Goal: Information Seeking & Learning: Learn about a topic

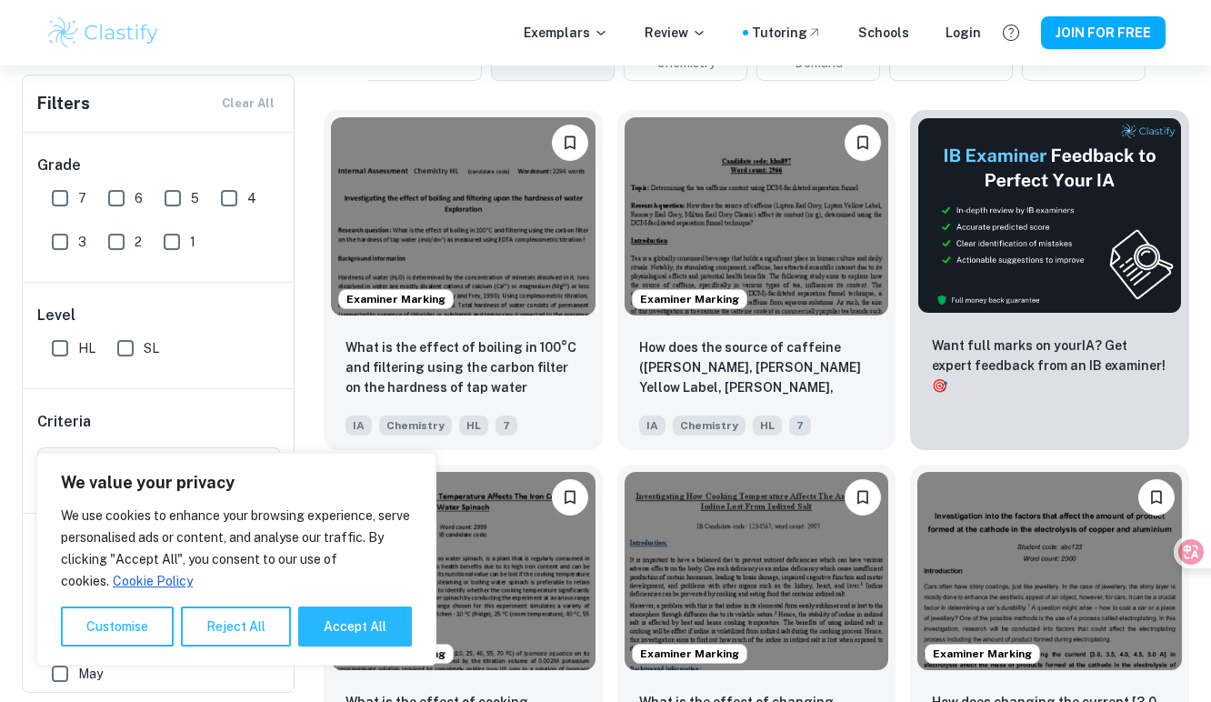
scroll to position [1019, 0]
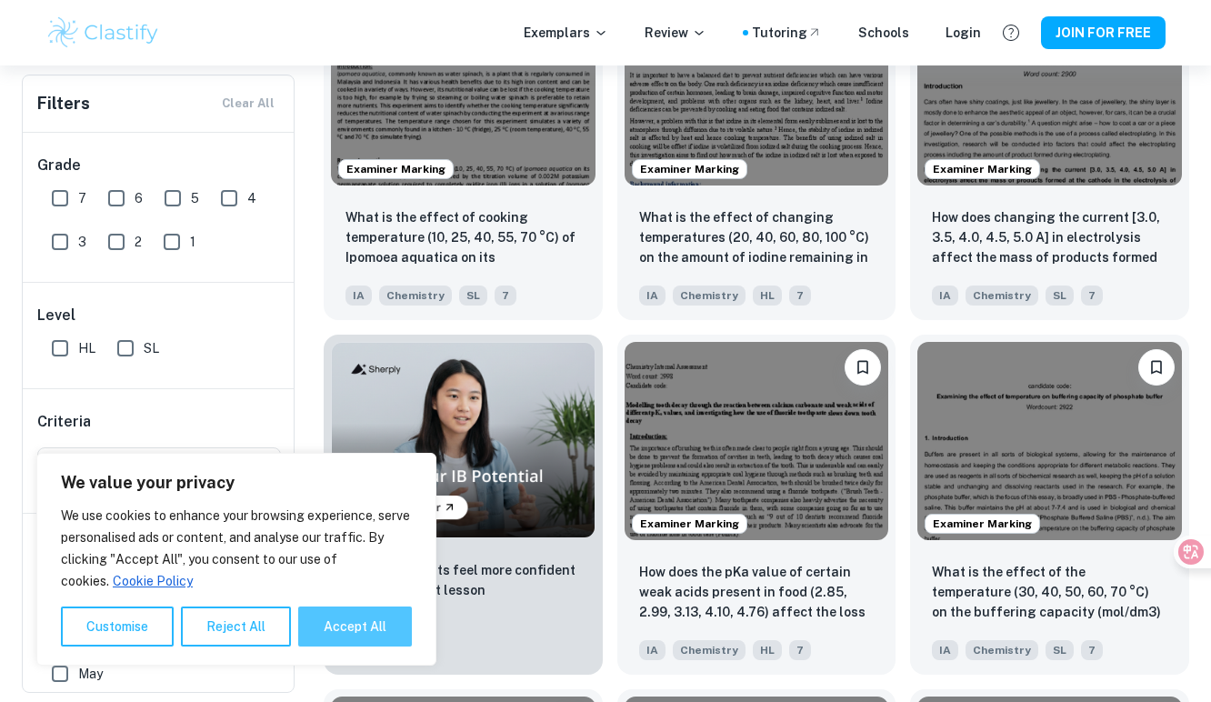
click at [338, 630] on button "Accept All" at bounding box center [355, 627] width 114 height 40
checkbox input "true"
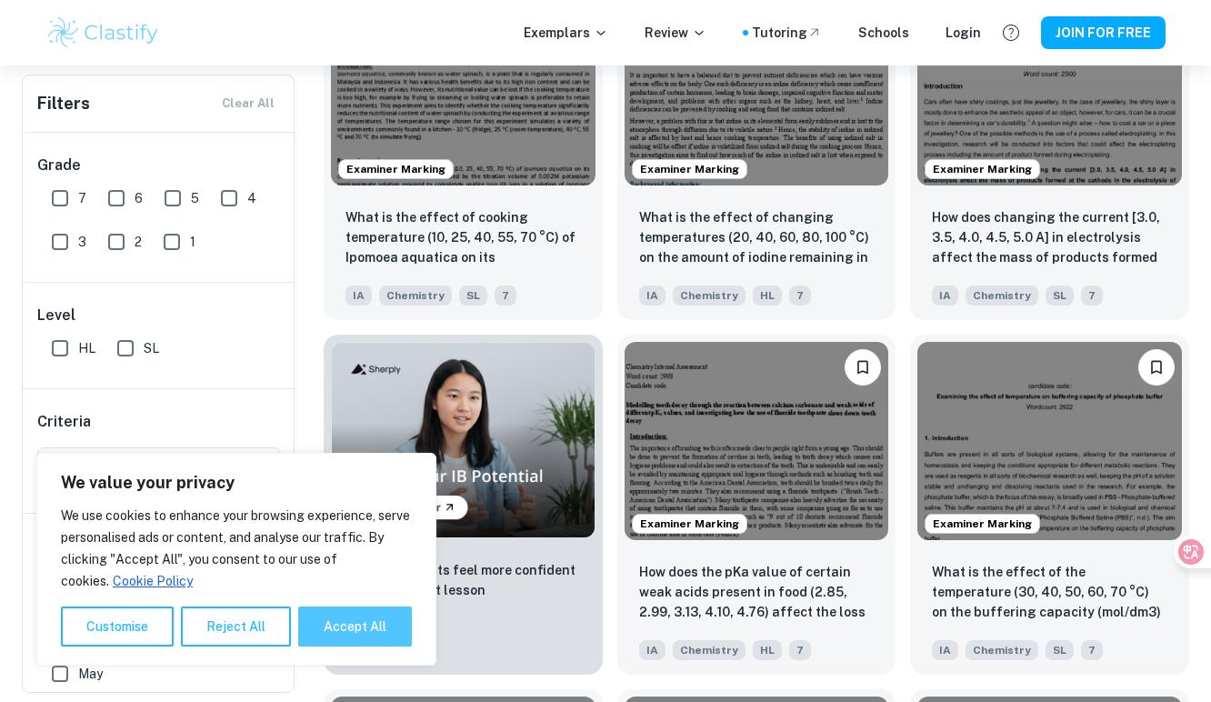
checkbox input "true"
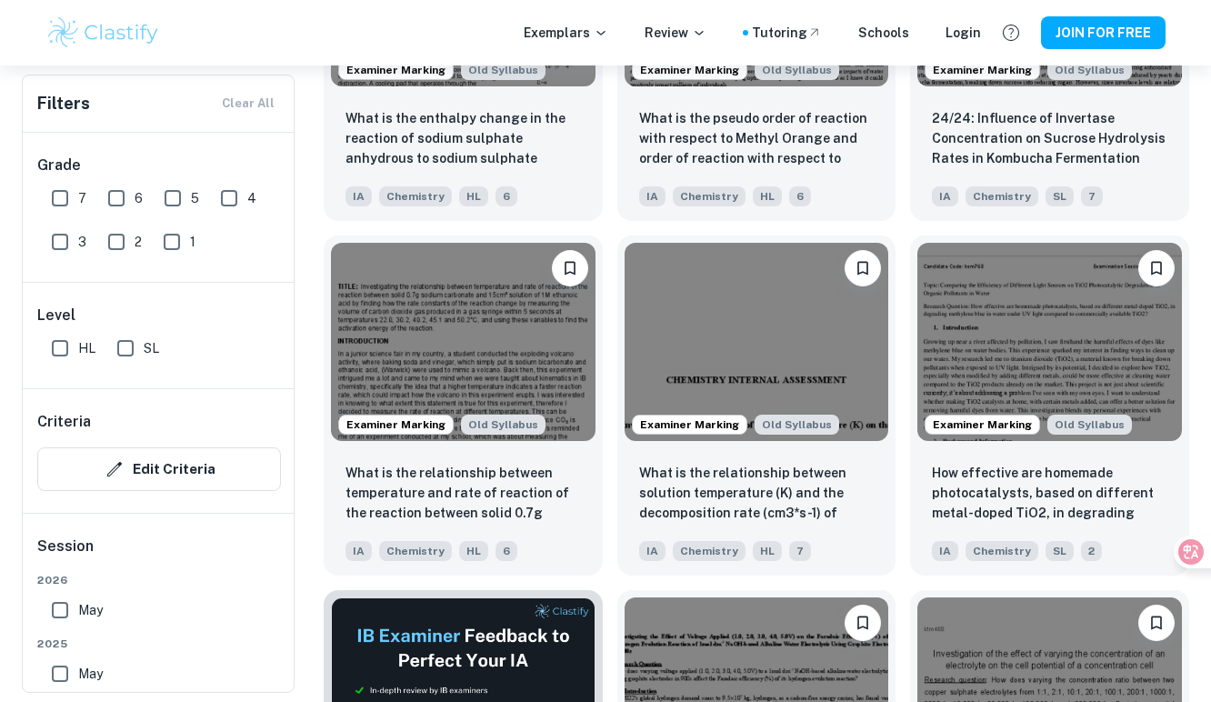
scroll to position [2269, 0]
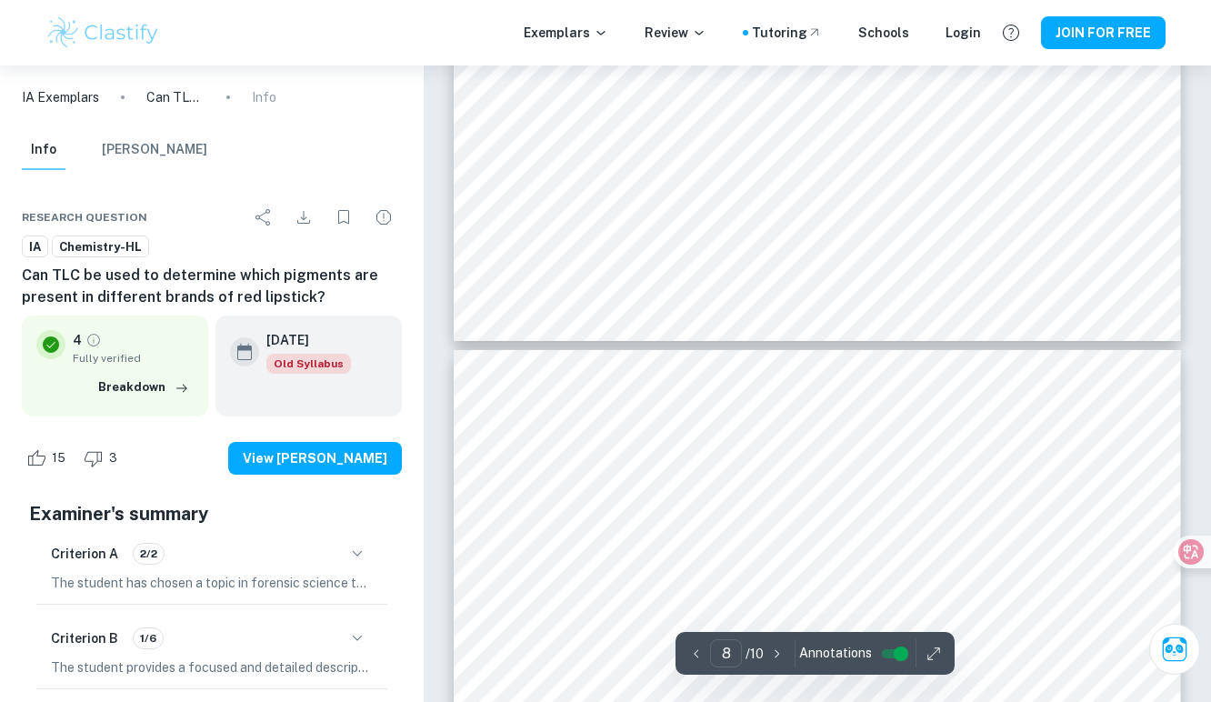
scroll to position [7395, 0]
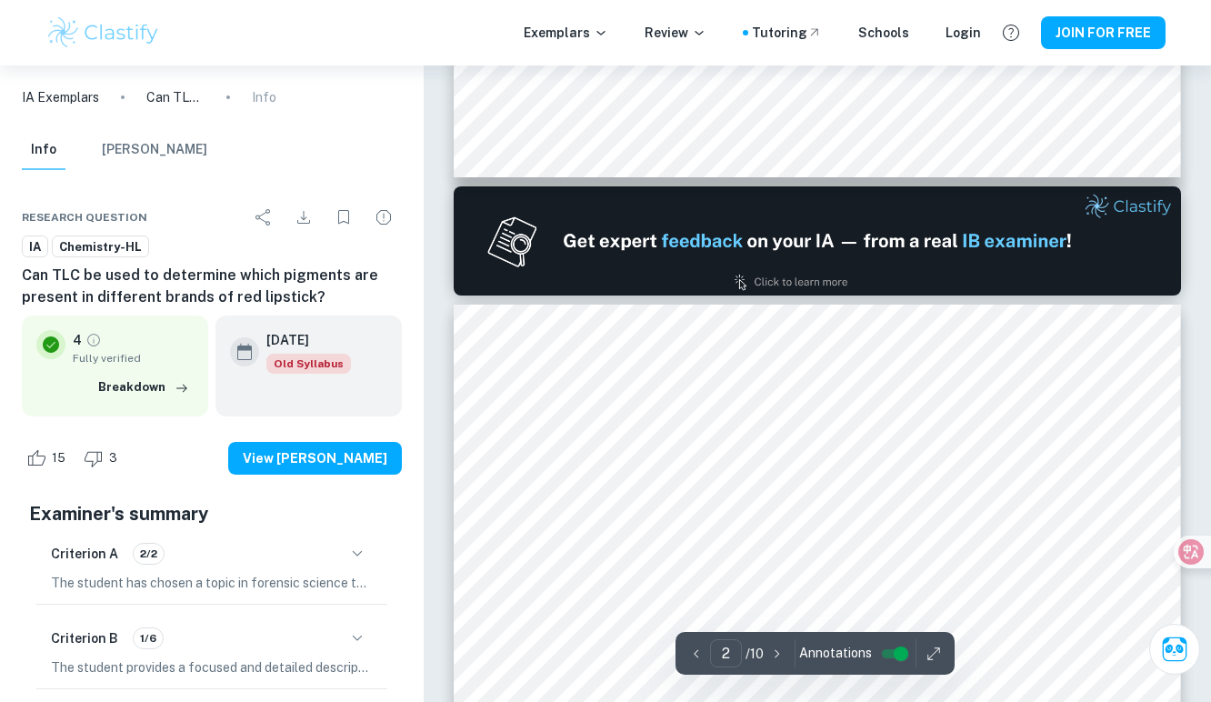
type input "1"
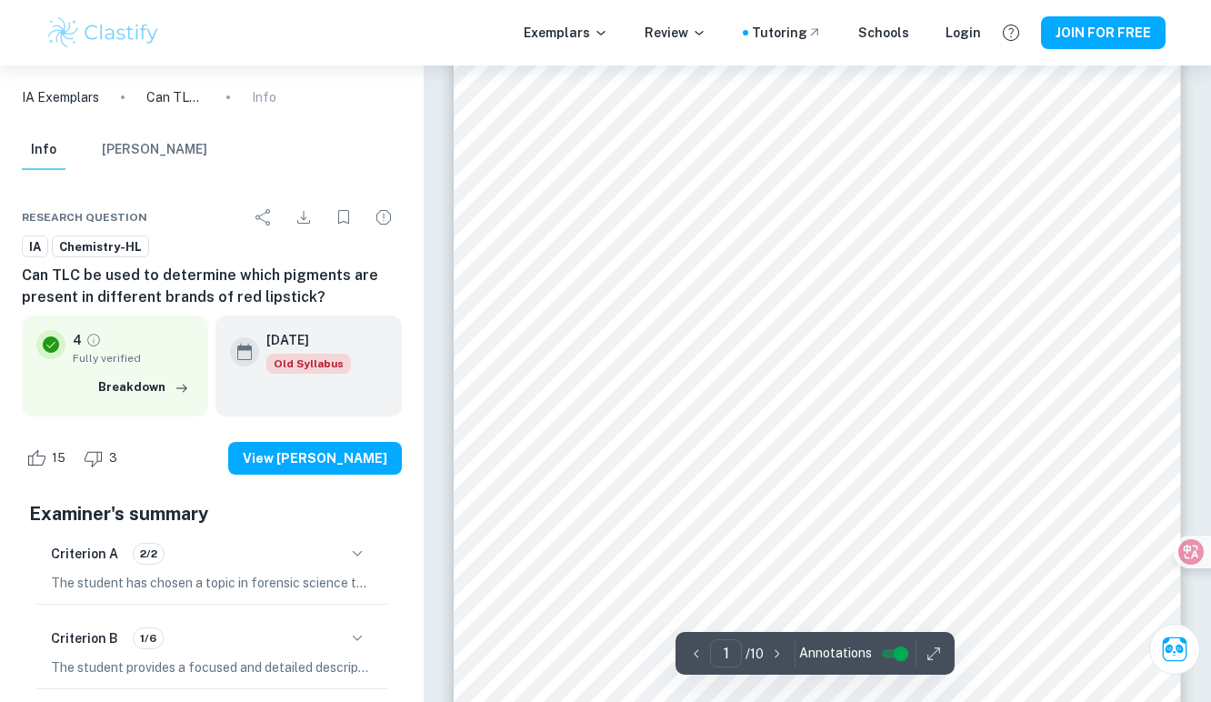
scroll to position [179, 0]
click at [156, 183] on div "Research question IA Chemistry-HL Can TLC be used to determine which pigments a…" at bounding box center [212, 599] width 424 height 844
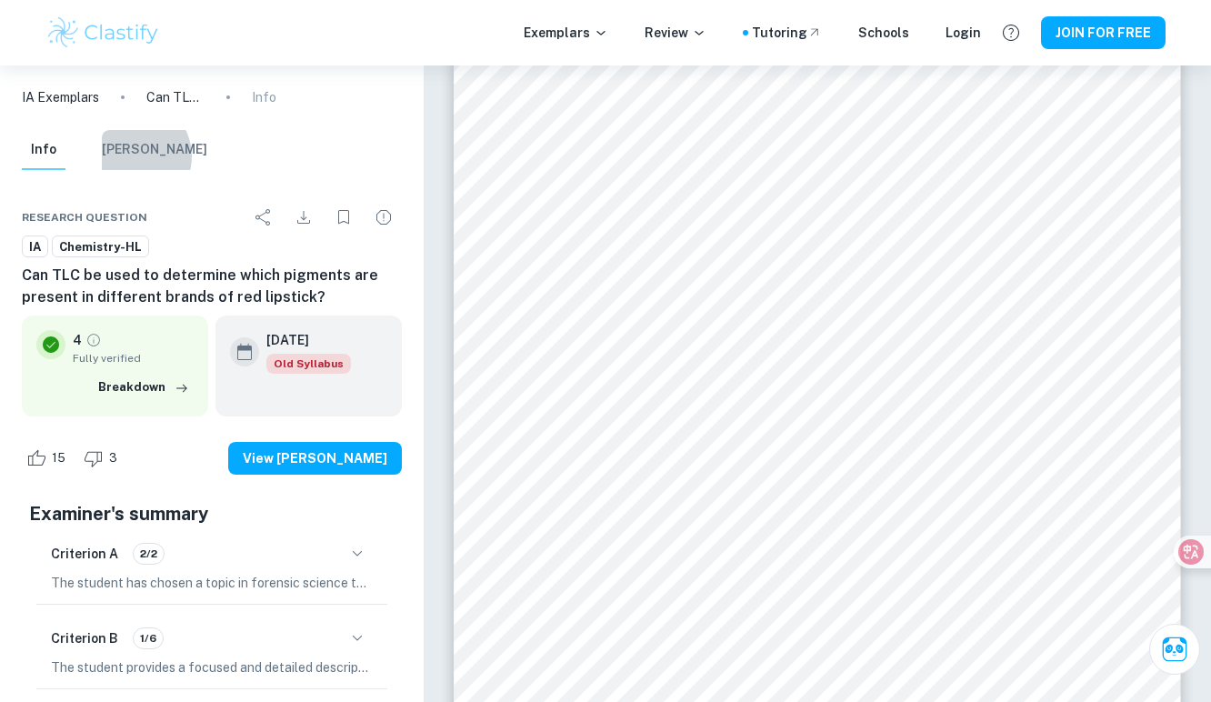
click at [132, 156] on button "[PERSON_NAME]" at bounding box center [154, 150] width 105 height 40
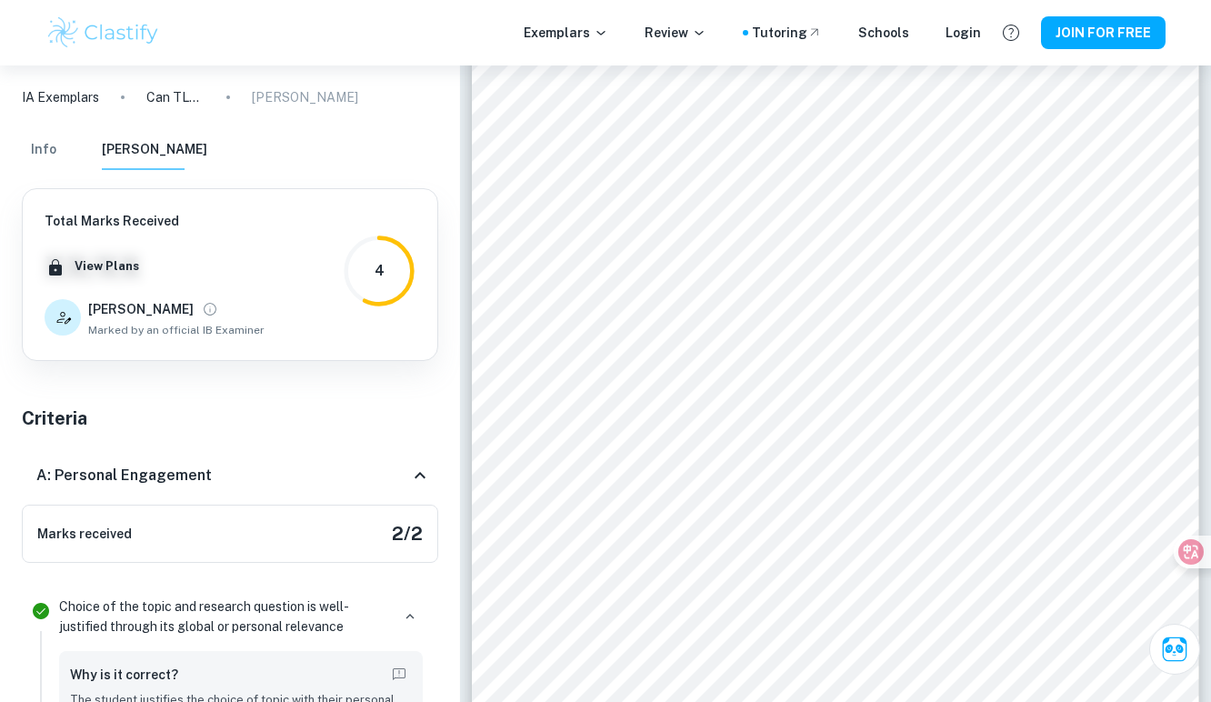
click at [67, 151] on div "Info [PERSON_NAME]" at bounding box center [115, 150] width 186 height 40
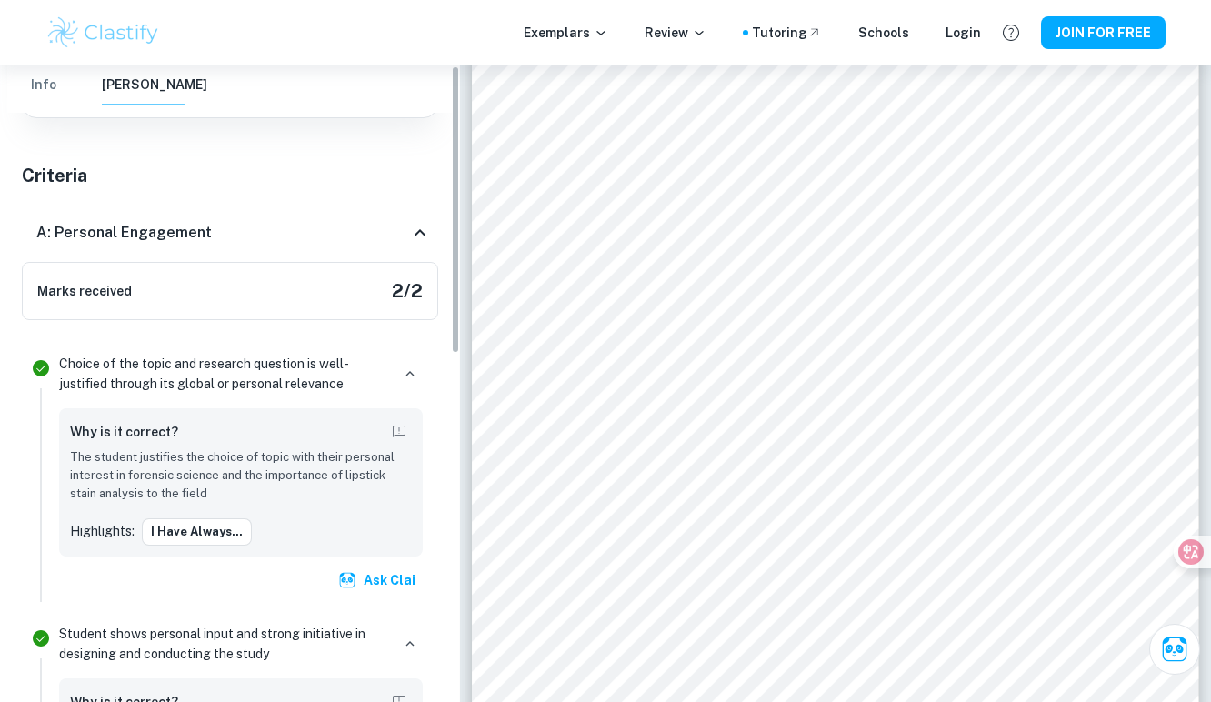
scroll to position [0, 0]
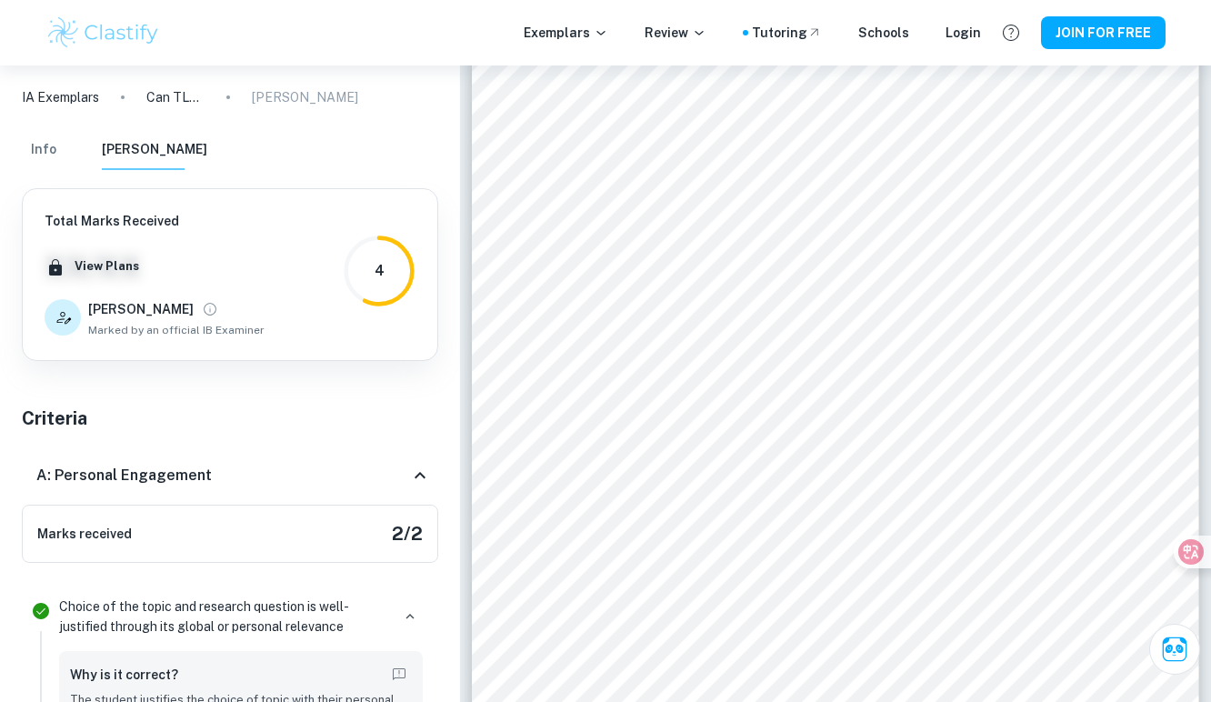
click at [35, 146] on button "Info" at bounding box center [44, 150] width 44 height 40
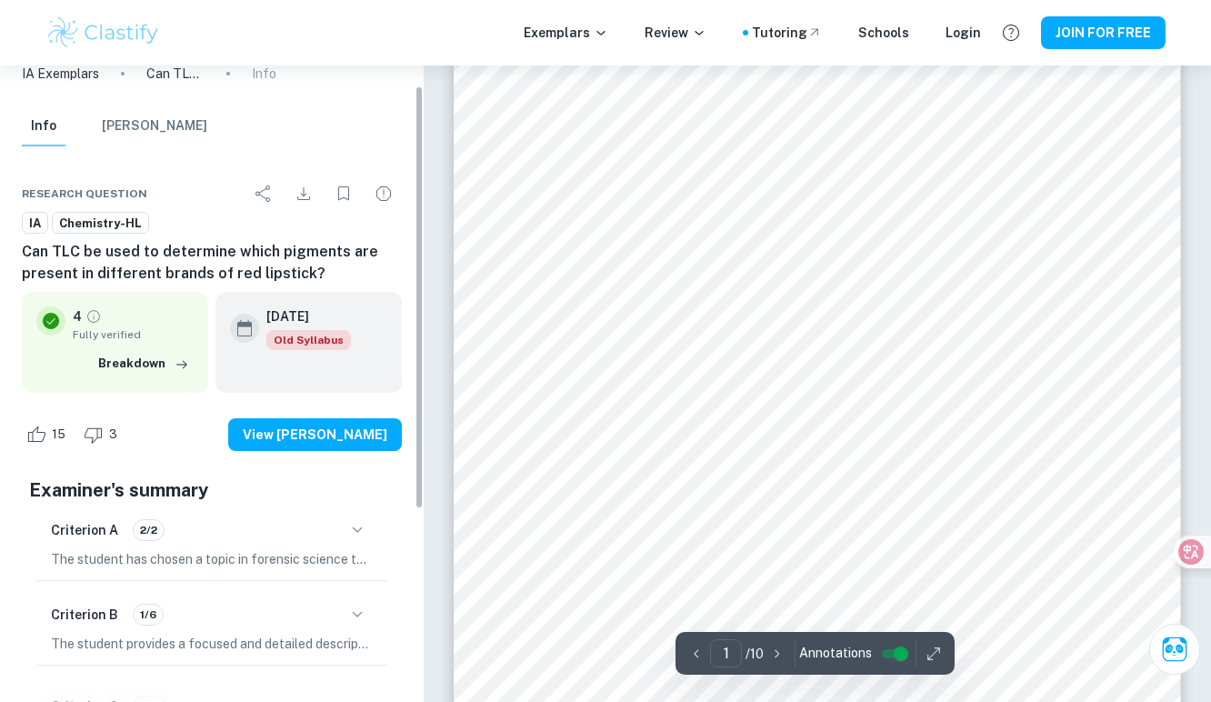
scroll to position [34, 0]
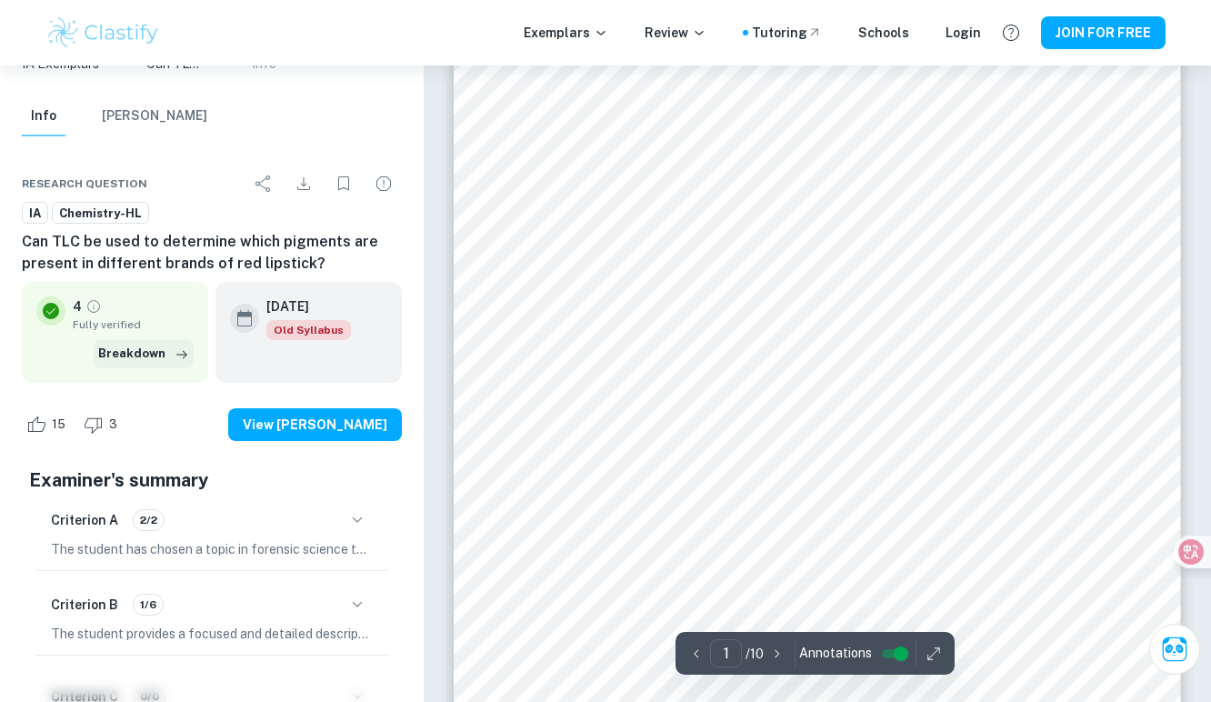
click at [163, 352] on button "Breakdown" at bounding box center [144, 353] width 100 height 27
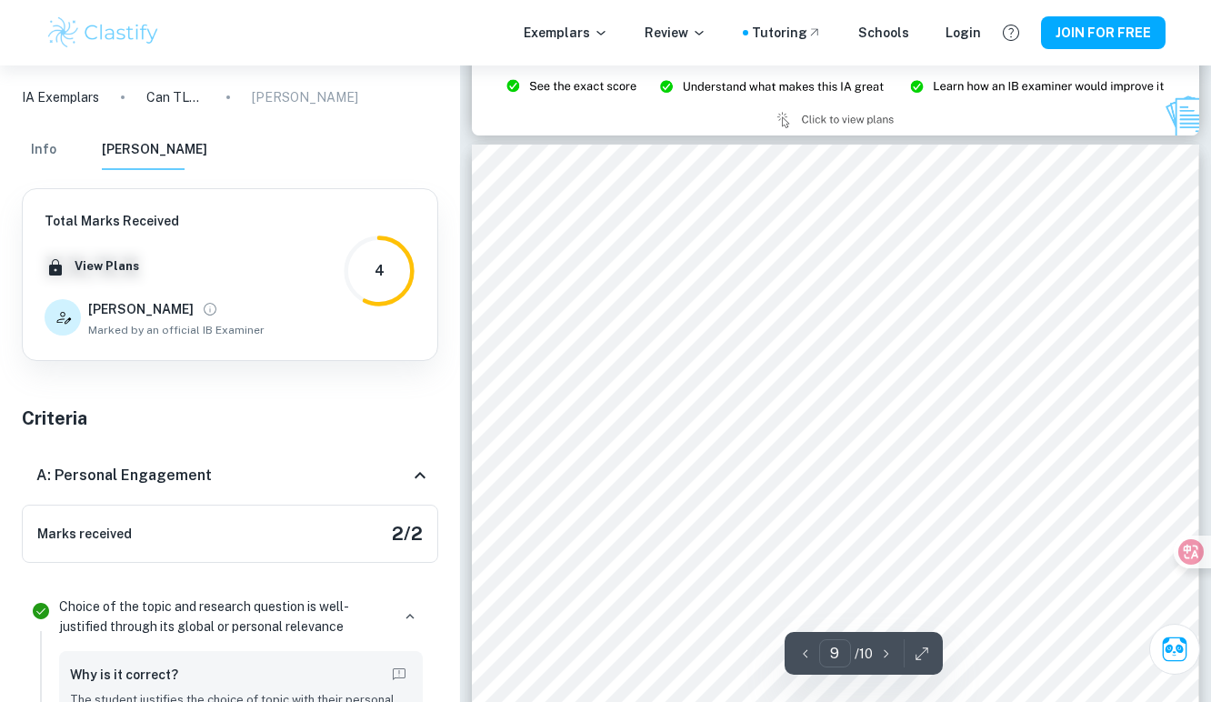
scroll to position [8589, 0]
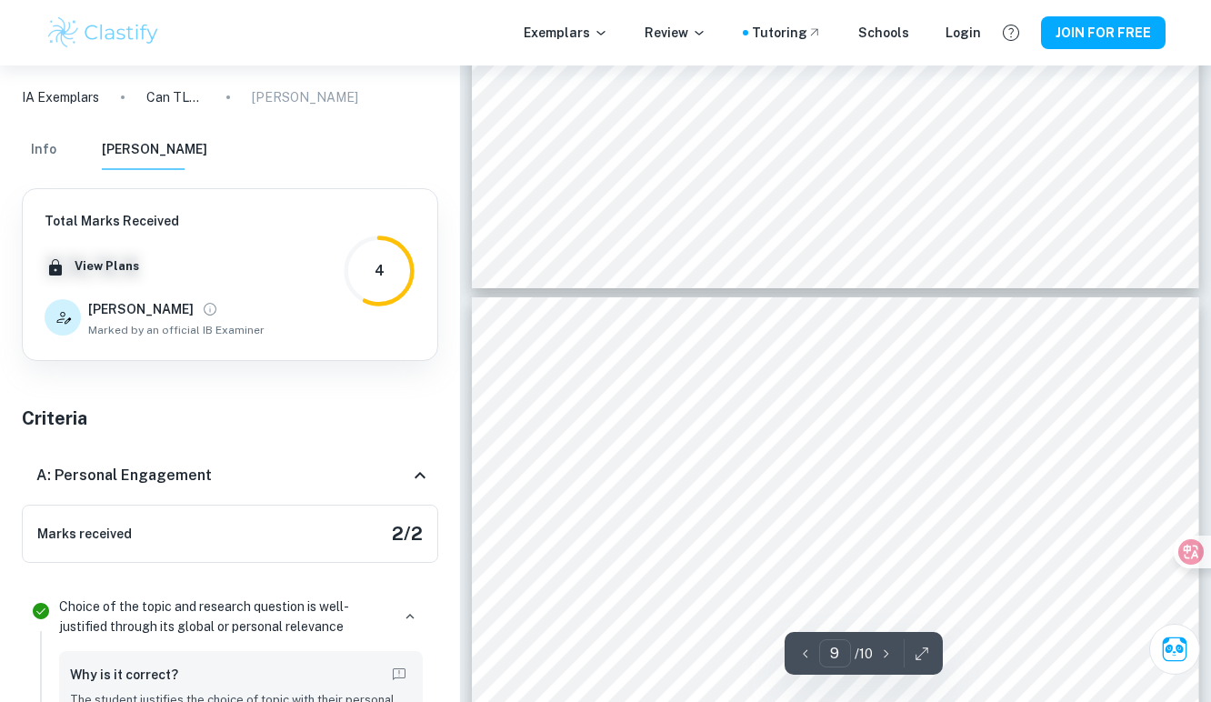
type input "10"
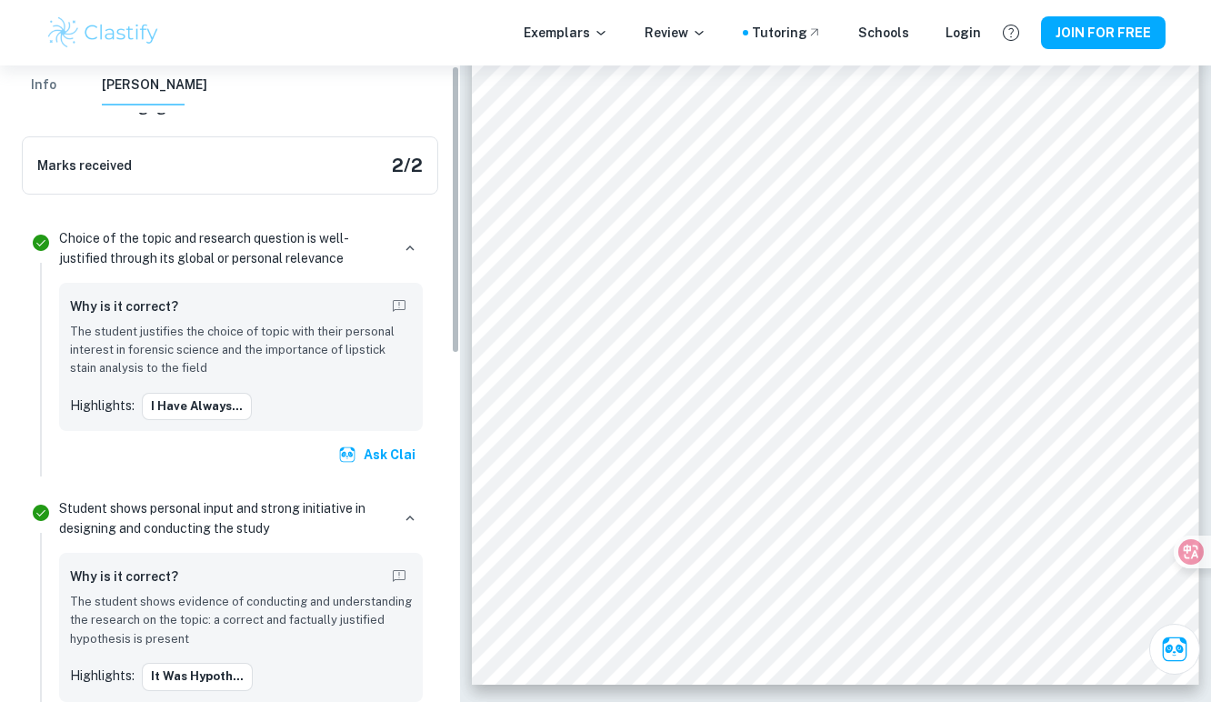
scroll to position [0, 0]
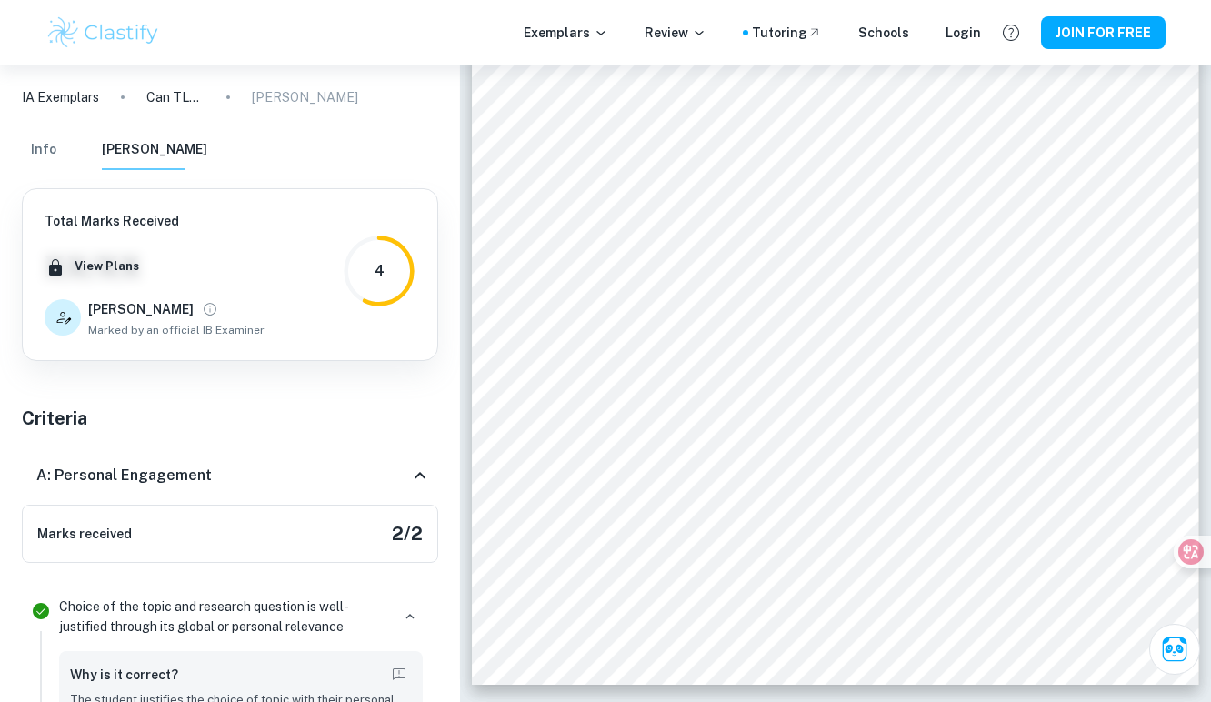
click at [61, 145] on button "Info" at bounding box center [44, 150] width 44 height 40
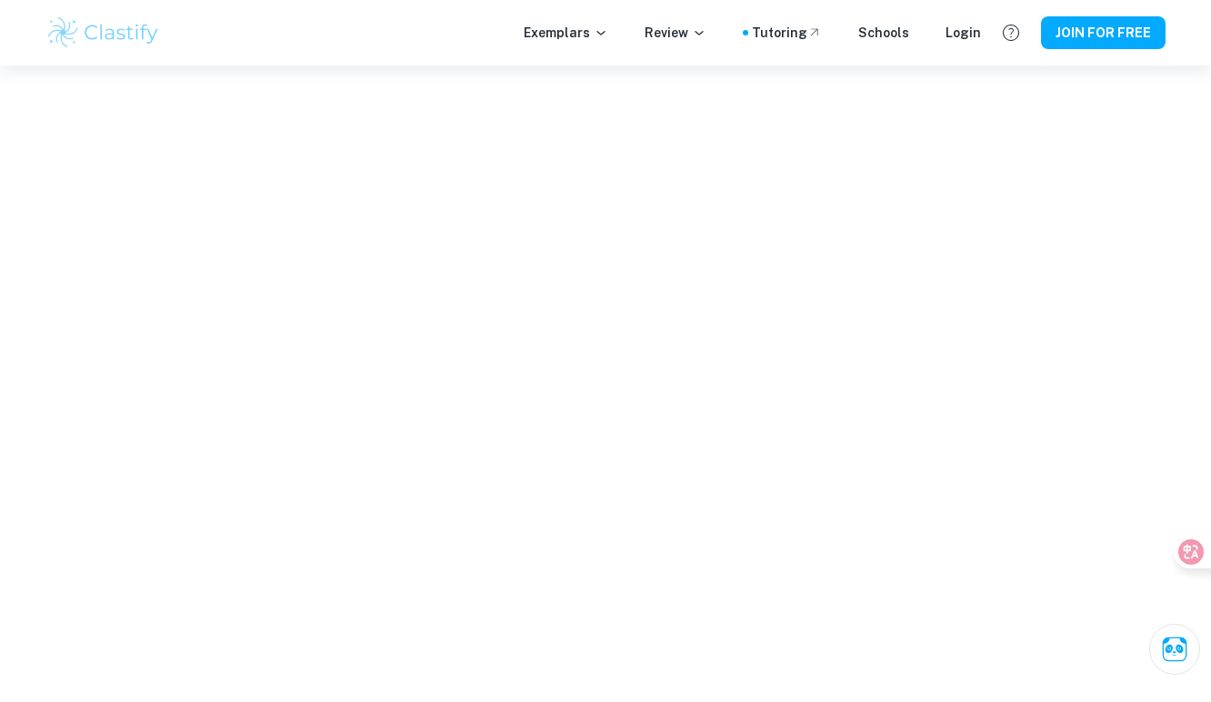
scroll to position [8513, 0]
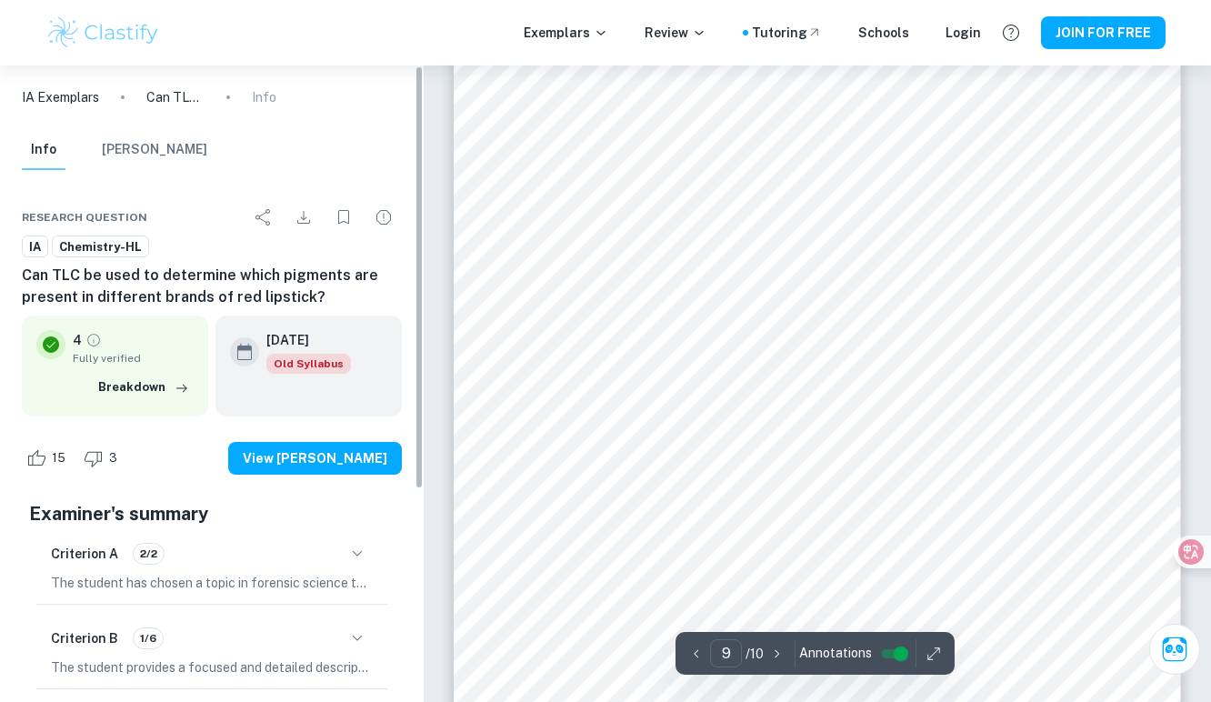
click at [173, 94] on p "Can TLC be used to determine which pigments are present in different brands of …" at bounding box center [175, 97] width 58 height 20
click at [61, 99] on p "IA Exemplars" at bounding box center [60, 97] width 77 height 20
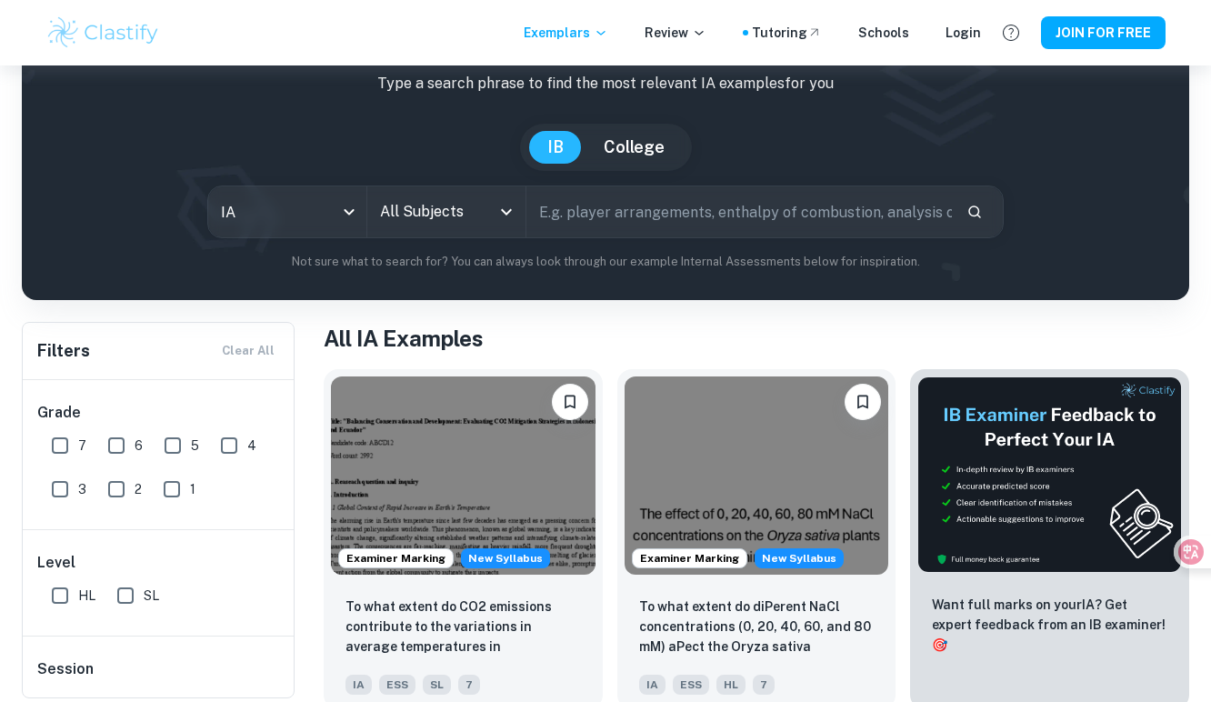
scroll to position [134, 0]
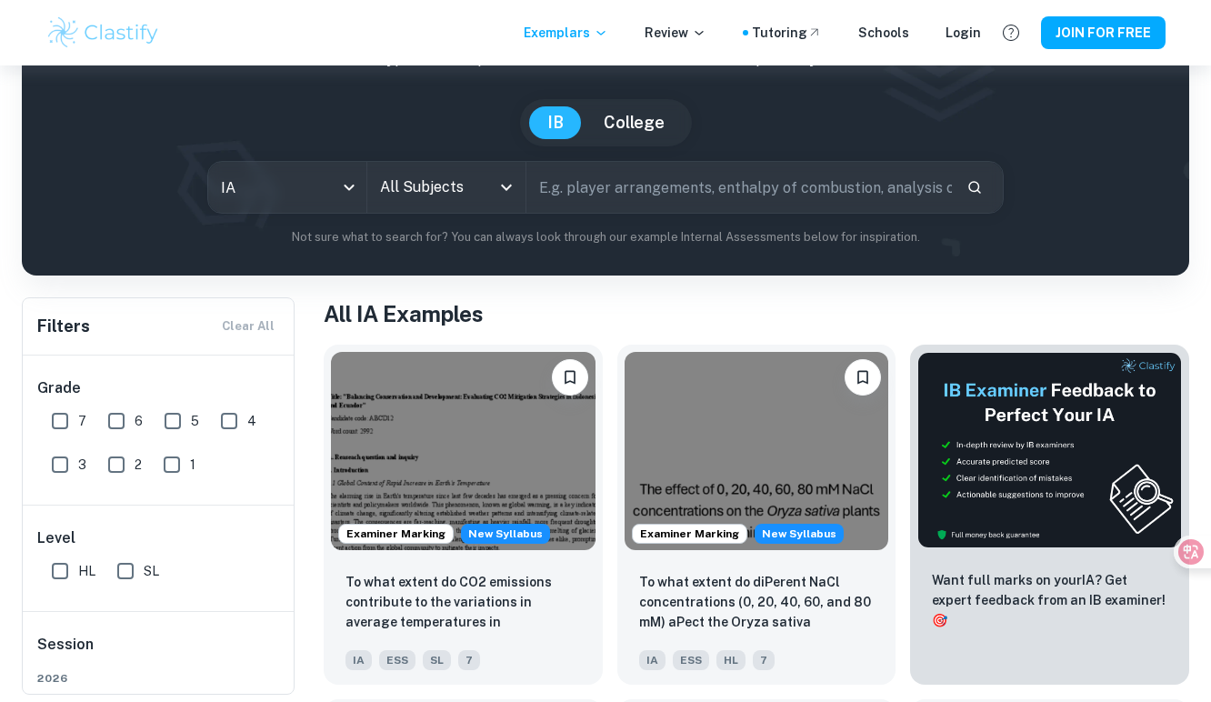
click at [476, 186] on input "All Subjects" at bounding box center [433, 187] width 115 height 35
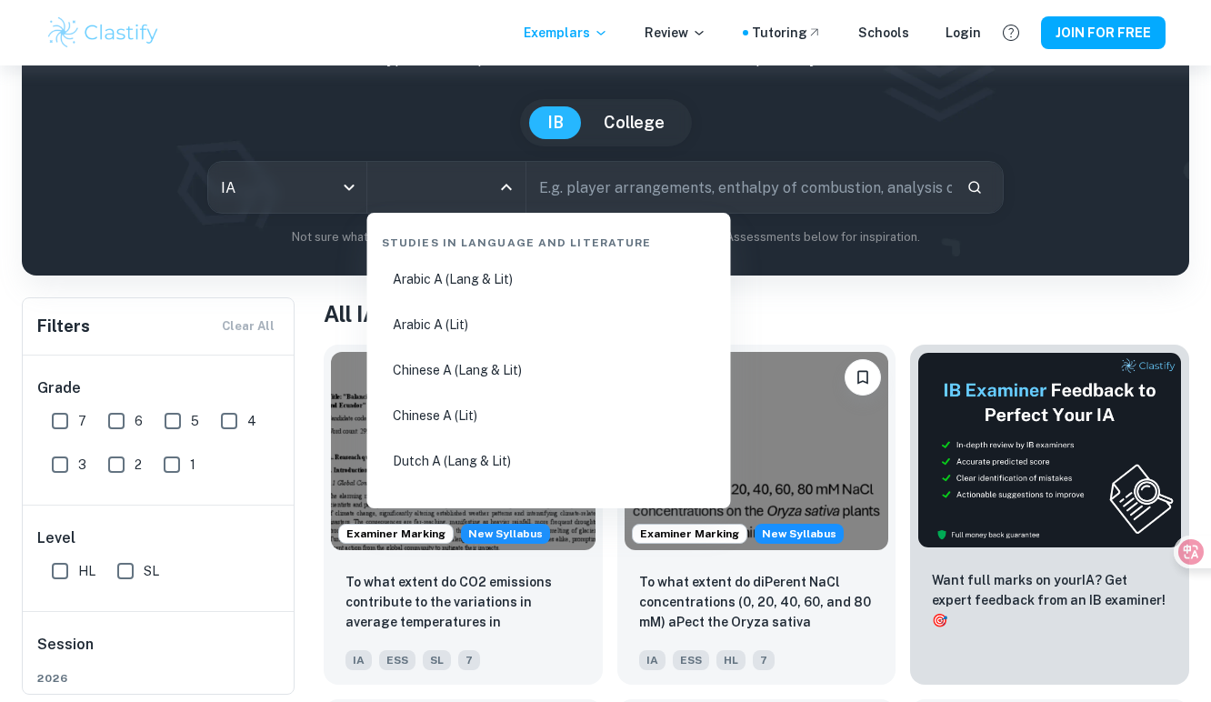
click at [662, 182] on input "text" at bounding box center [740, 187] width 427 height 51
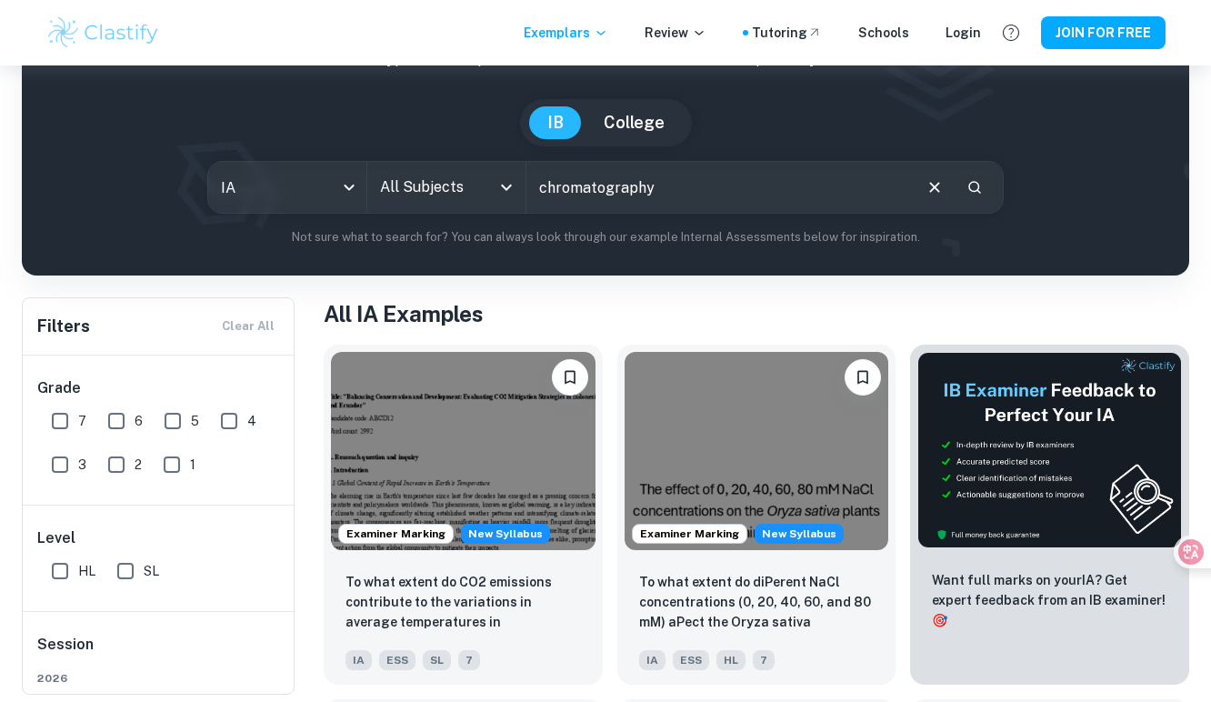
type input "chromatography"
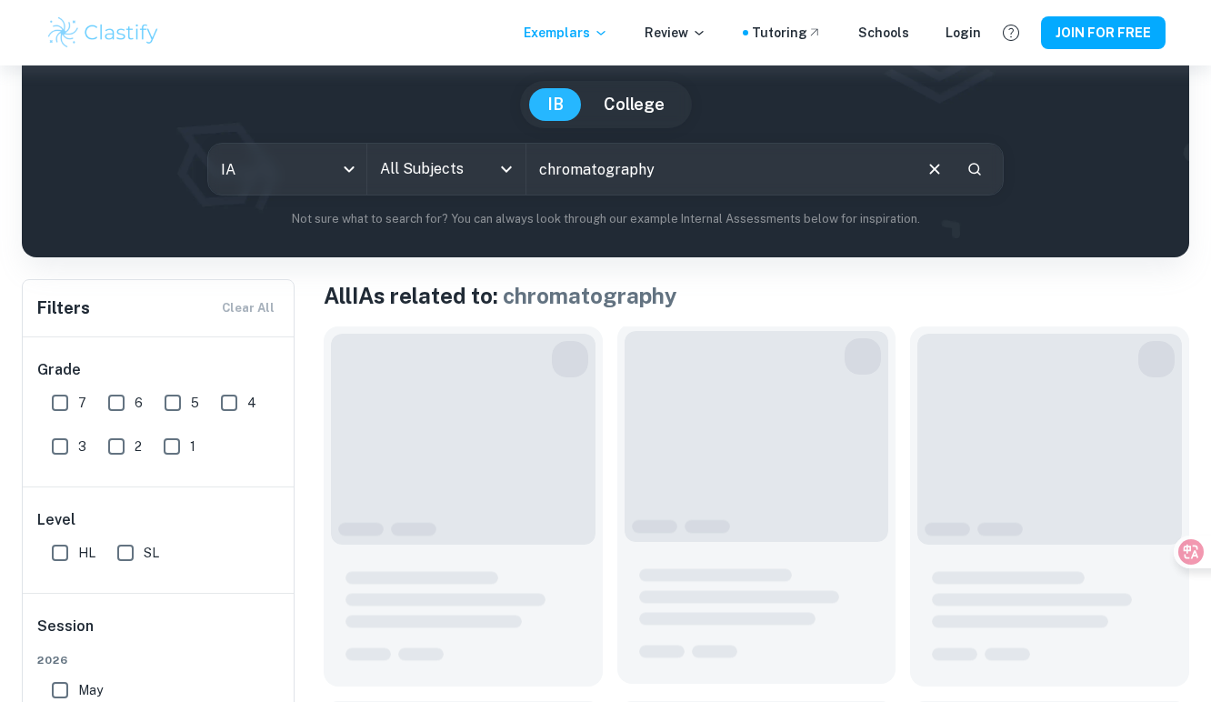
scroll to position [276, 0]
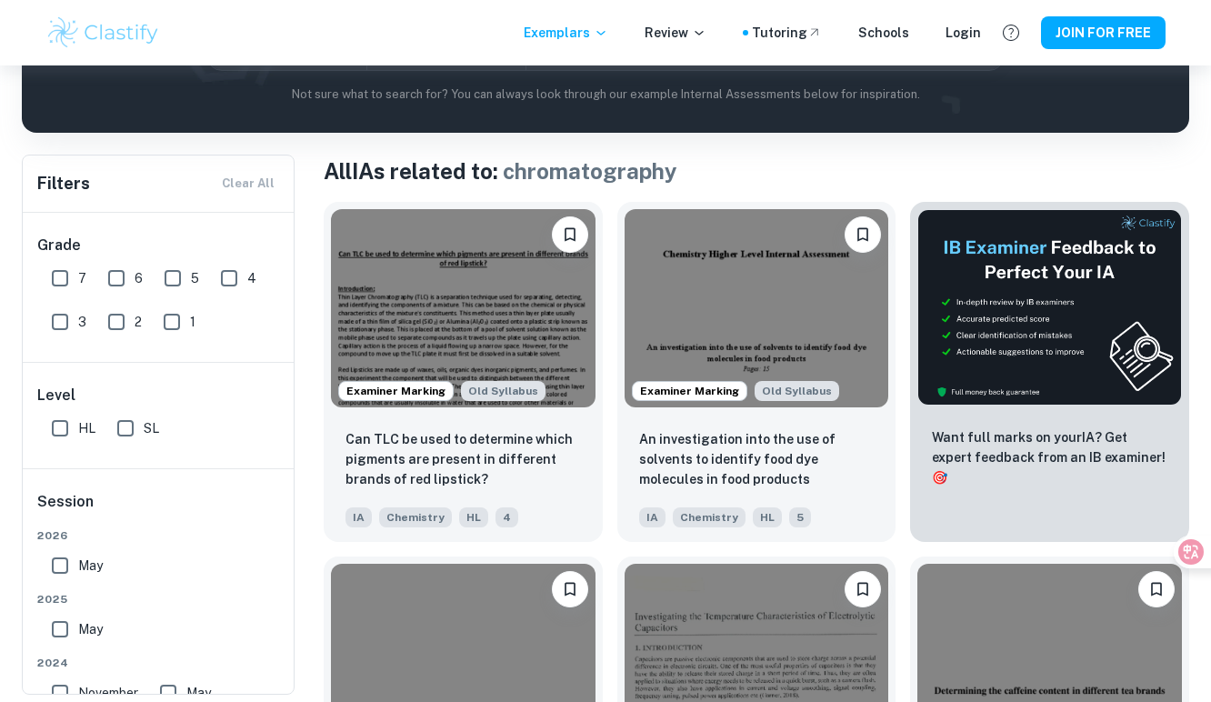
click at [64, 283] on input "7" at bounding box center [60, 278] width 36 height 36
checkbox input "true"
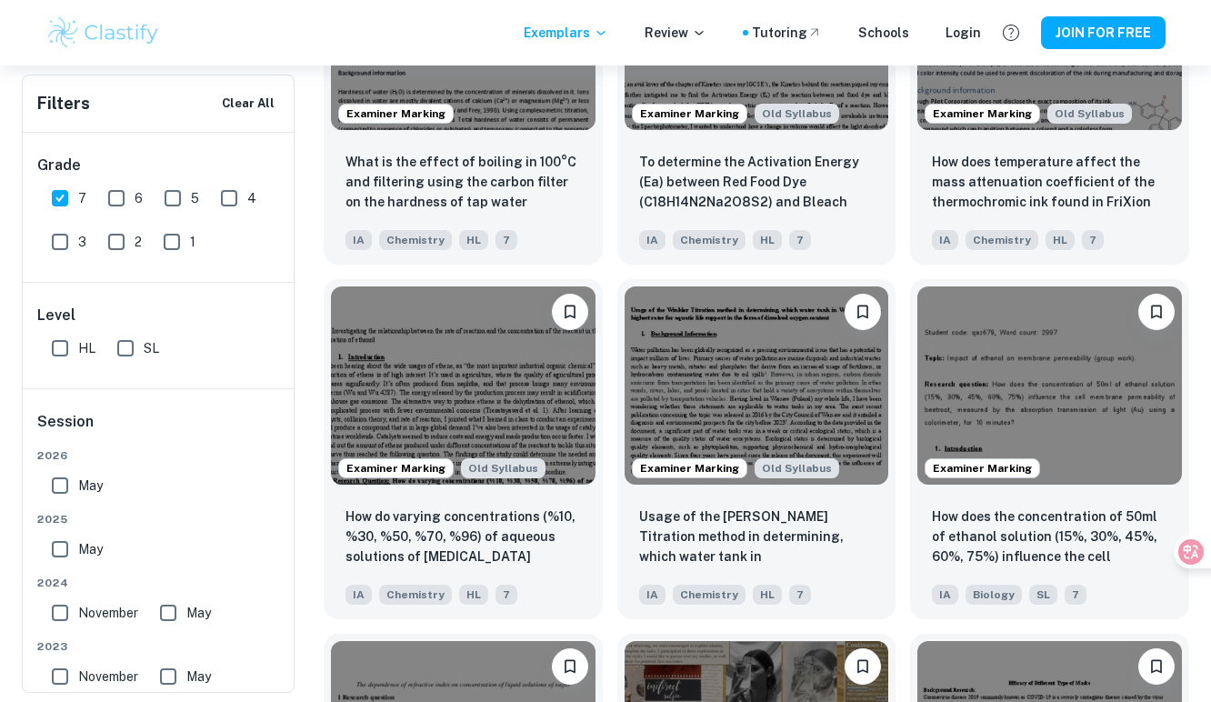
scroll to position [1738, 0]
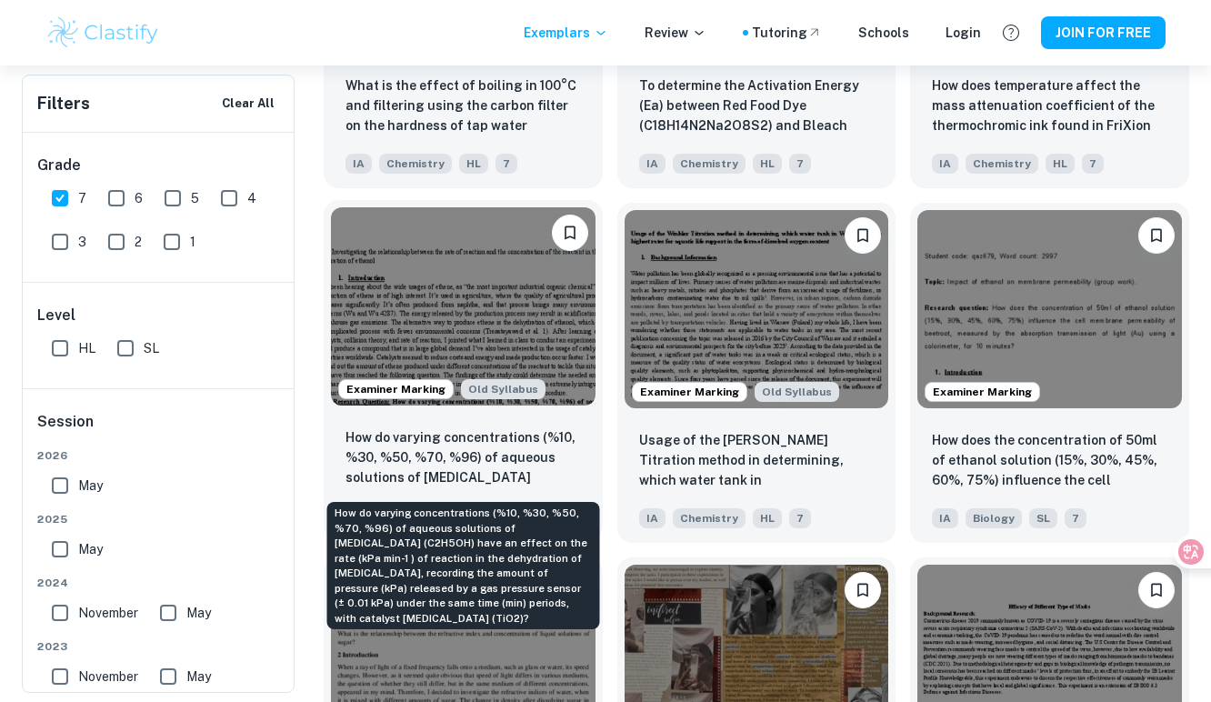
click at [519, 451] on p "How do varying concentrations (%10, %30, %50, %70, %96) of aqueous solutions of…" at bounding box center [464, 458] width 236 height 62
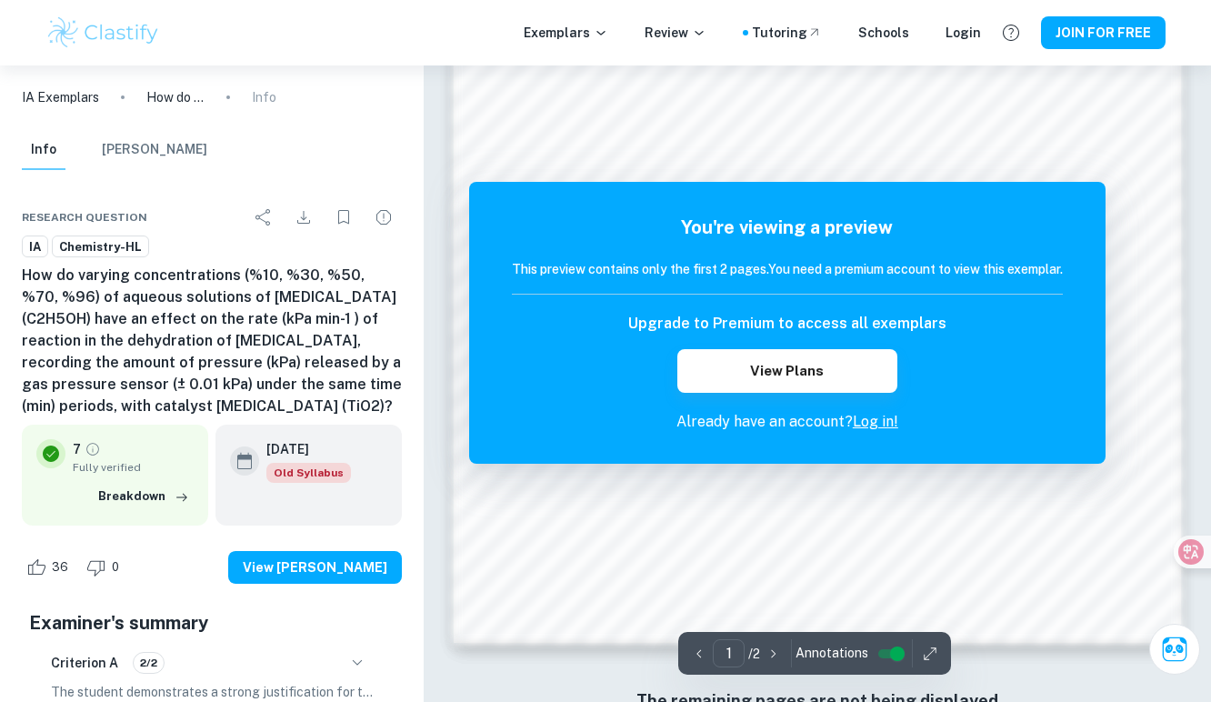
scroll to position [1571, 0]
